Goal: Information Seeking & Learning: Find specific page/section

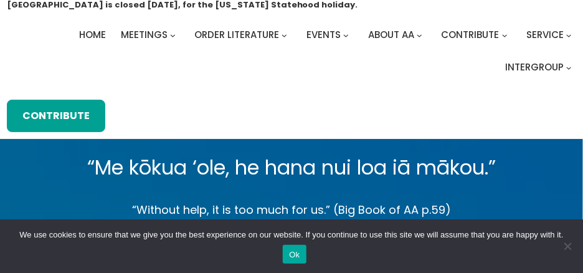
scroll to position [46, 0]
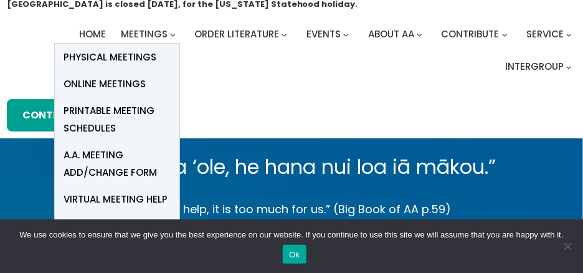
click at [141, 26] on link "Meetings" at bounding box center [144, 34] width 47 height 17
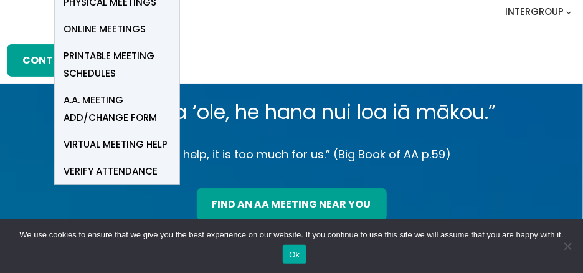
scroll to position [103, 0]
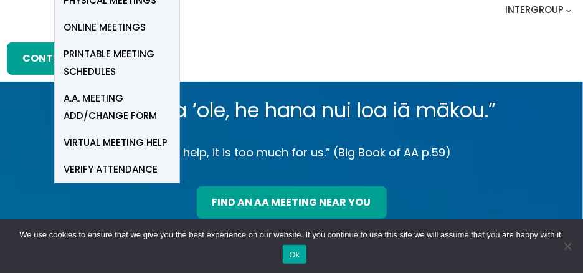
click at [72, 25] on span "Online Meetings" at bounding box center [105, 27] width 82 height 17
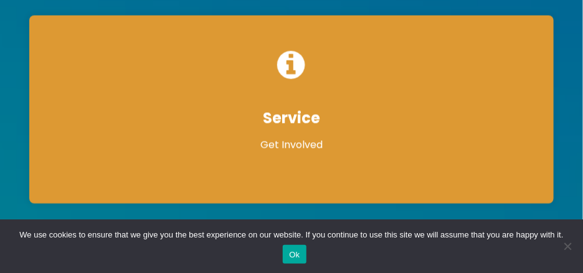
scroll to position [591, 0]
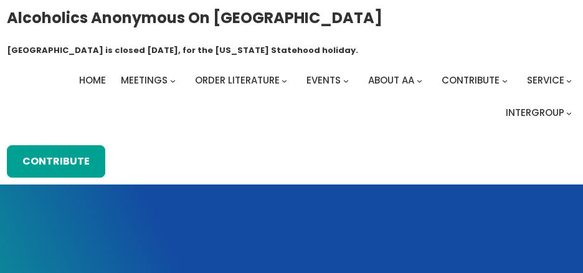
click at [21, 72] on ul "Home Meetings Physical Meetings Online Meetings Printable Meeting Schedules A.A…" at bounding box center [292, 97] width 570 height 50
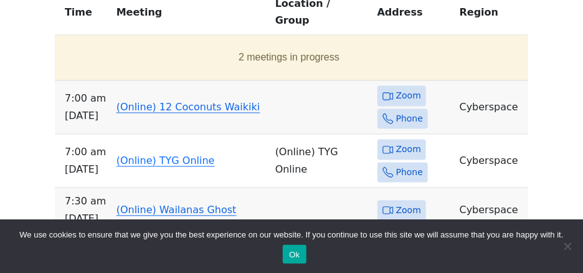
click at [172, 101] on link "(Online) 12 Coconuts Waikiki" at bounding box center [188, 107] width 144 height 12
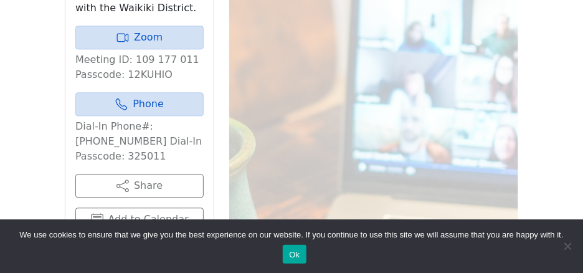
scroll to position [740, 0]
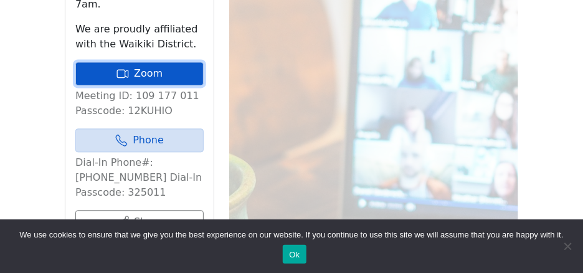
click at [143, 62] on link "Zoom" at bounding box center [139, 74] width 128 height 24
